Goal: Find specific page/section: Find specific page/section

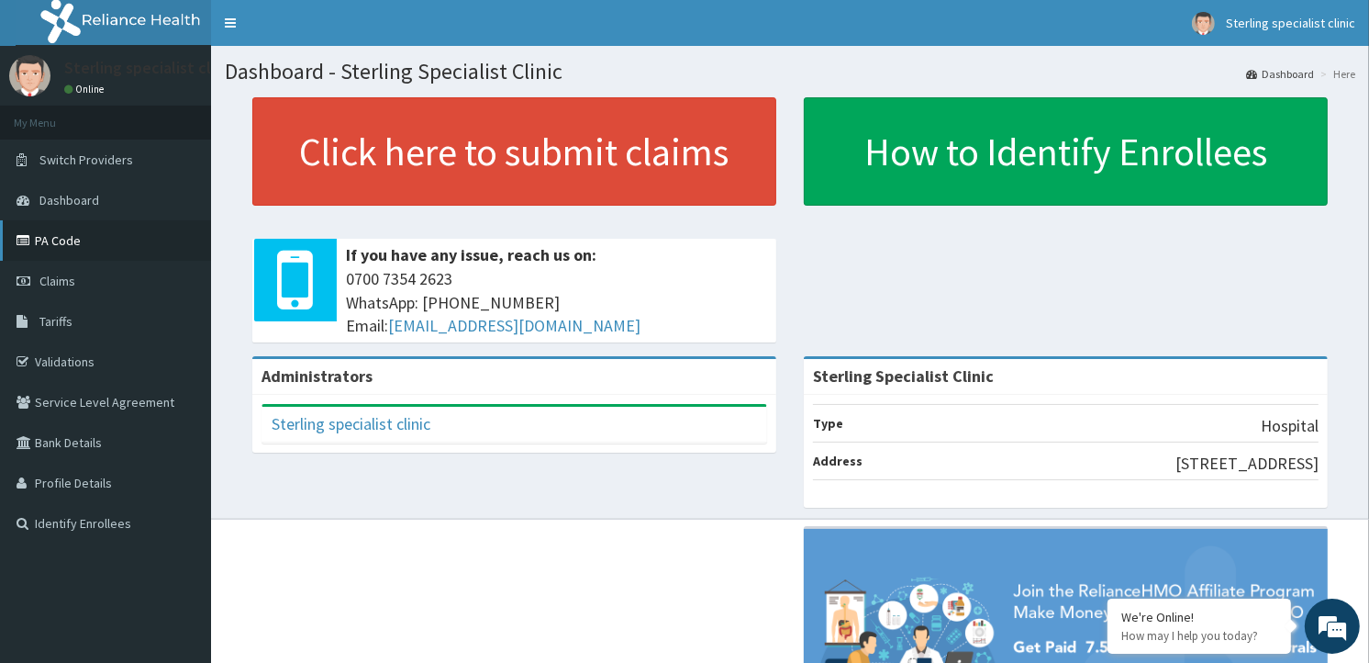
click at [75, 248] on link "PA Code" at bounding box center [105, 240] width 211 height 40
click at [55, 245] on link "PA Code" at bounding box center [105, 240] width 211 height 40
